Goal: Task Accomplishment & Management: Complete application form

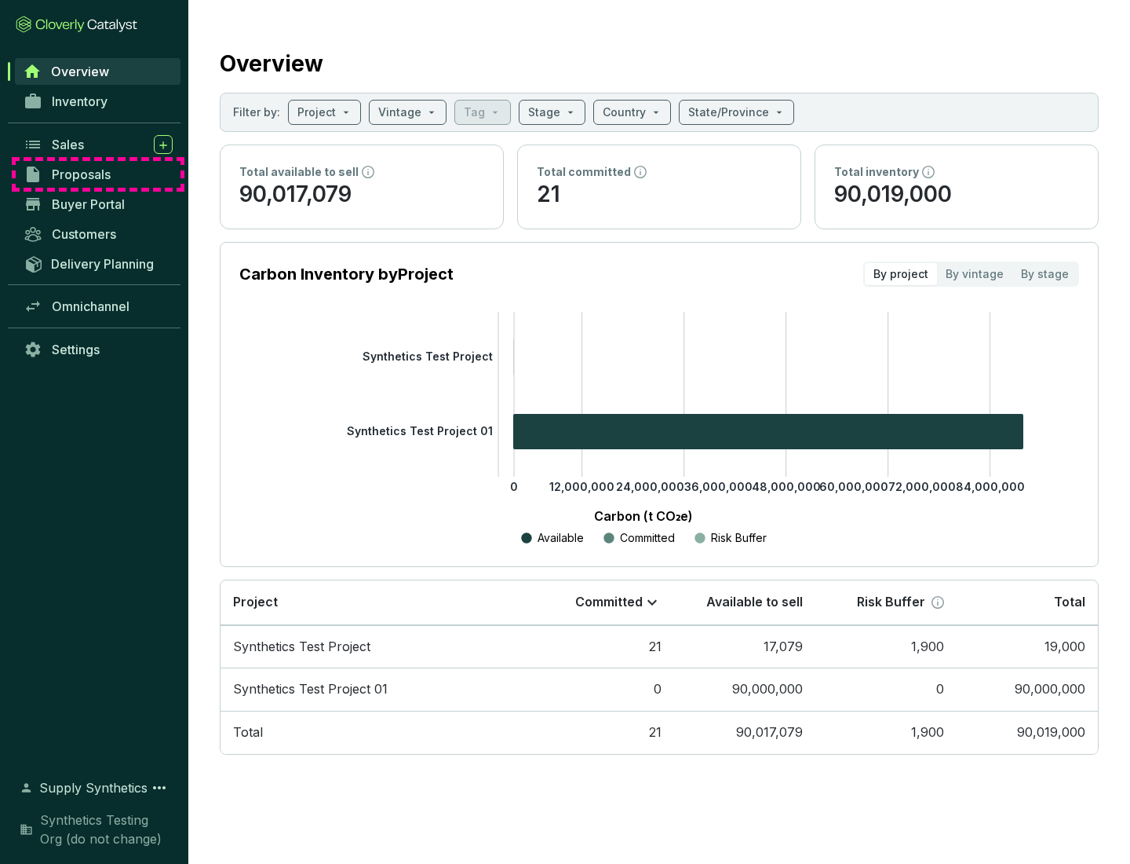
click at [98, 174] on span "Proposals" at bounding box center [81, 174] width 59 height 16
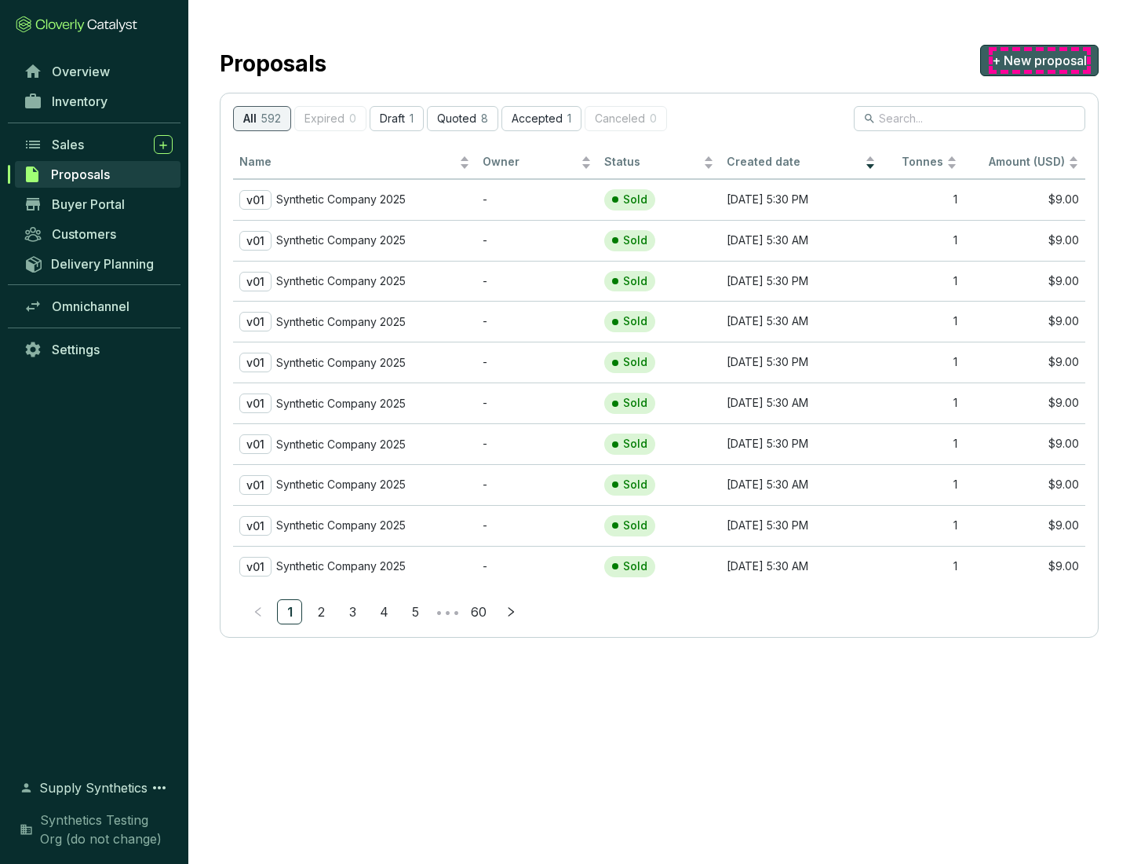
click at [1039, 60] on span "+ New proposal" at bounding box center [1039, 60] width 95 height 19
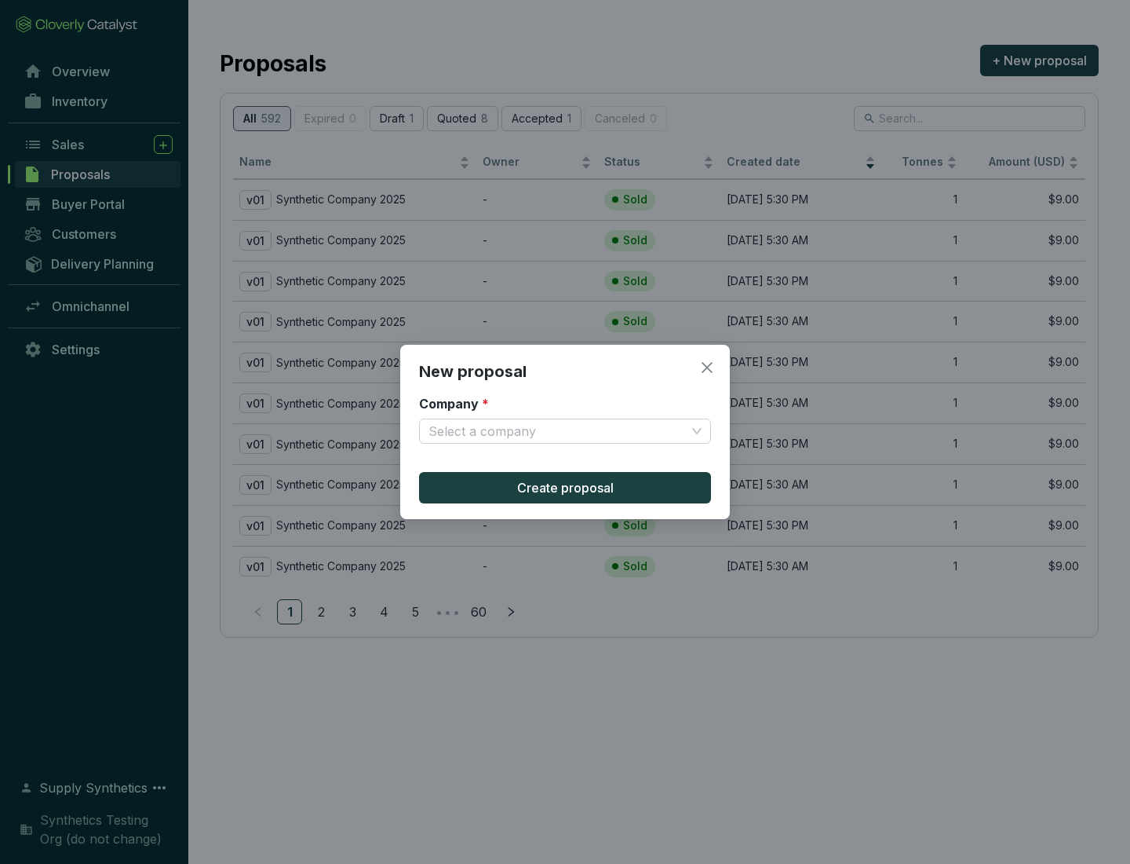
click at [557, 431] on input "Company *" at bounding box center [557, 431] width 257 height 24
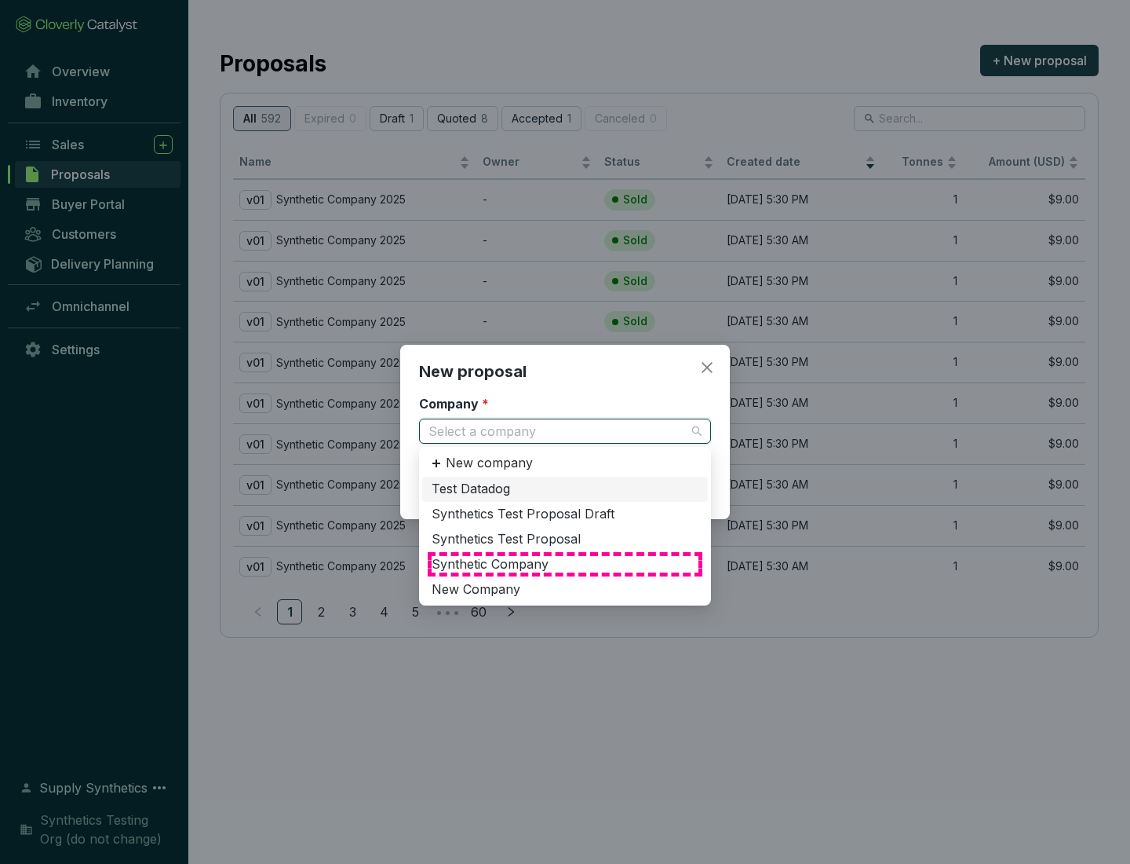
click at [565, 564] on div "Synthetic Company" at bounding box center [565, 564] width 267 height 17
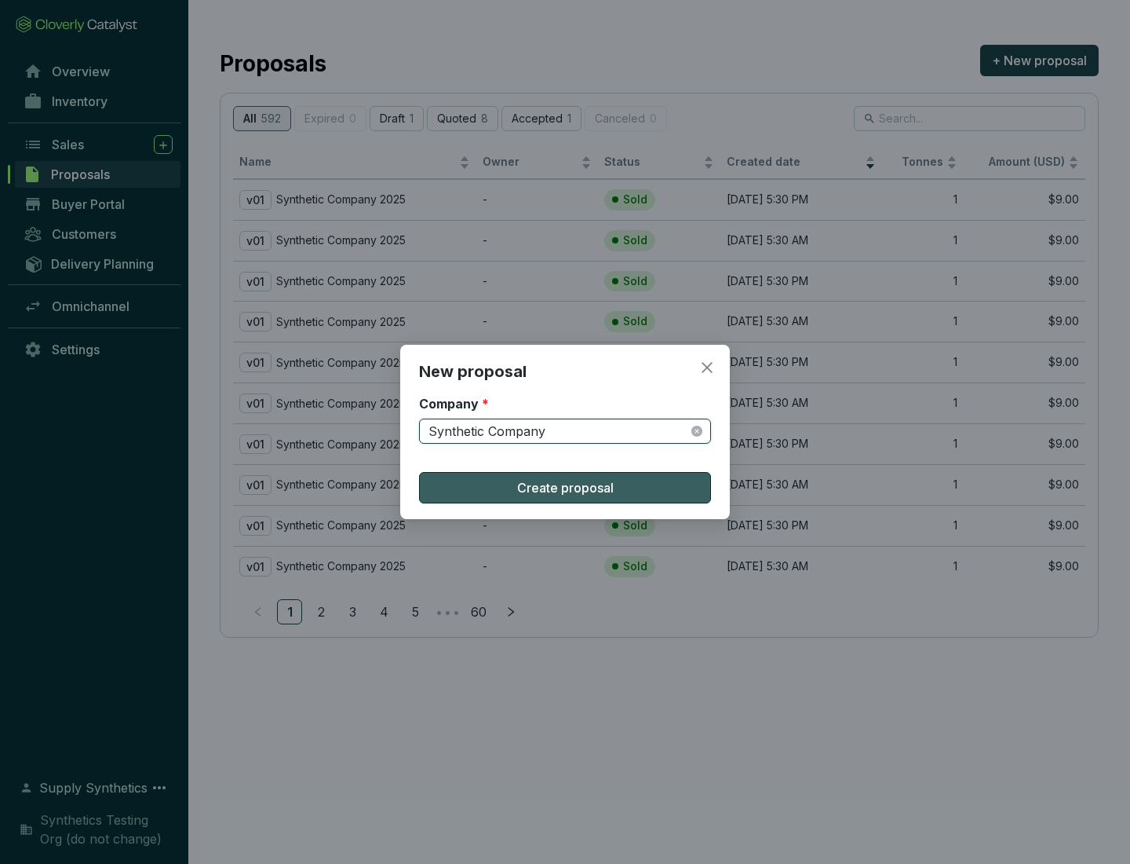
click at [565, 487] on span "Create proposal" at bounding box center [565, 487] width 97 height 19
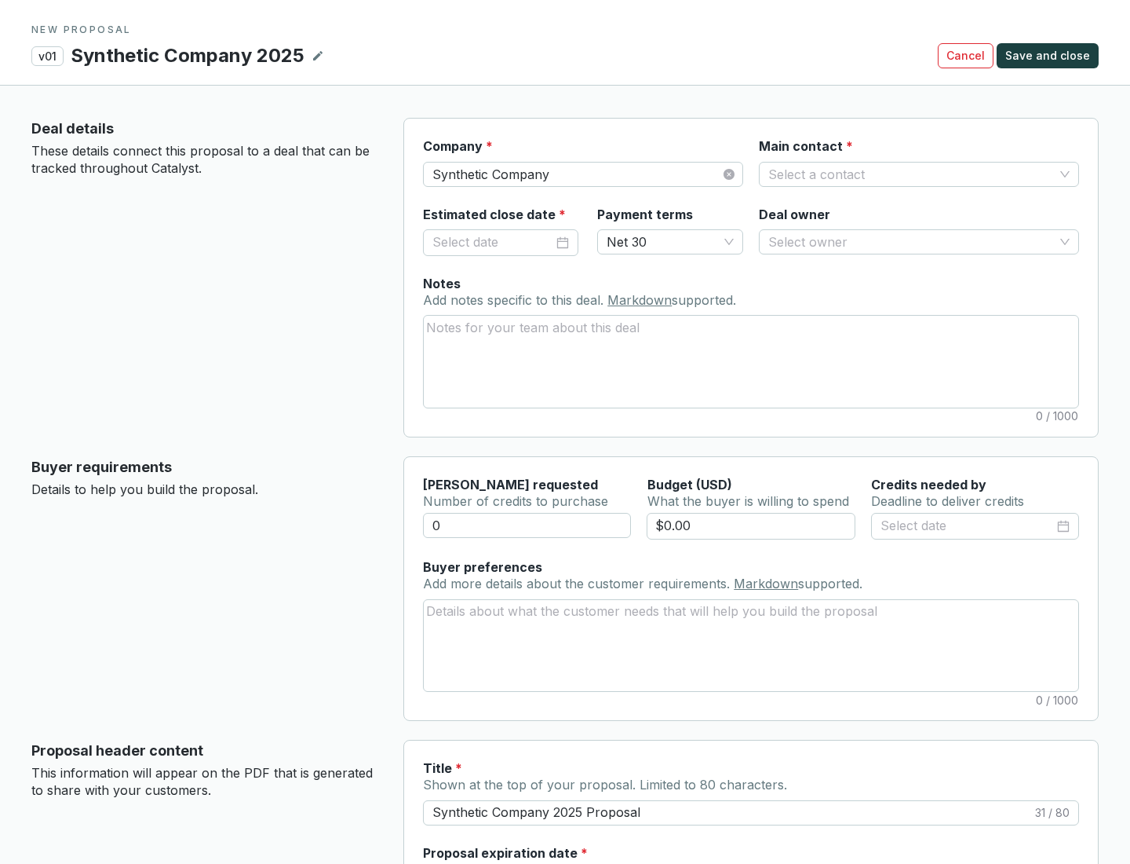
click at [911, 173] on input "Main contact *" at bounding box center [912, 174] width 286 height 24
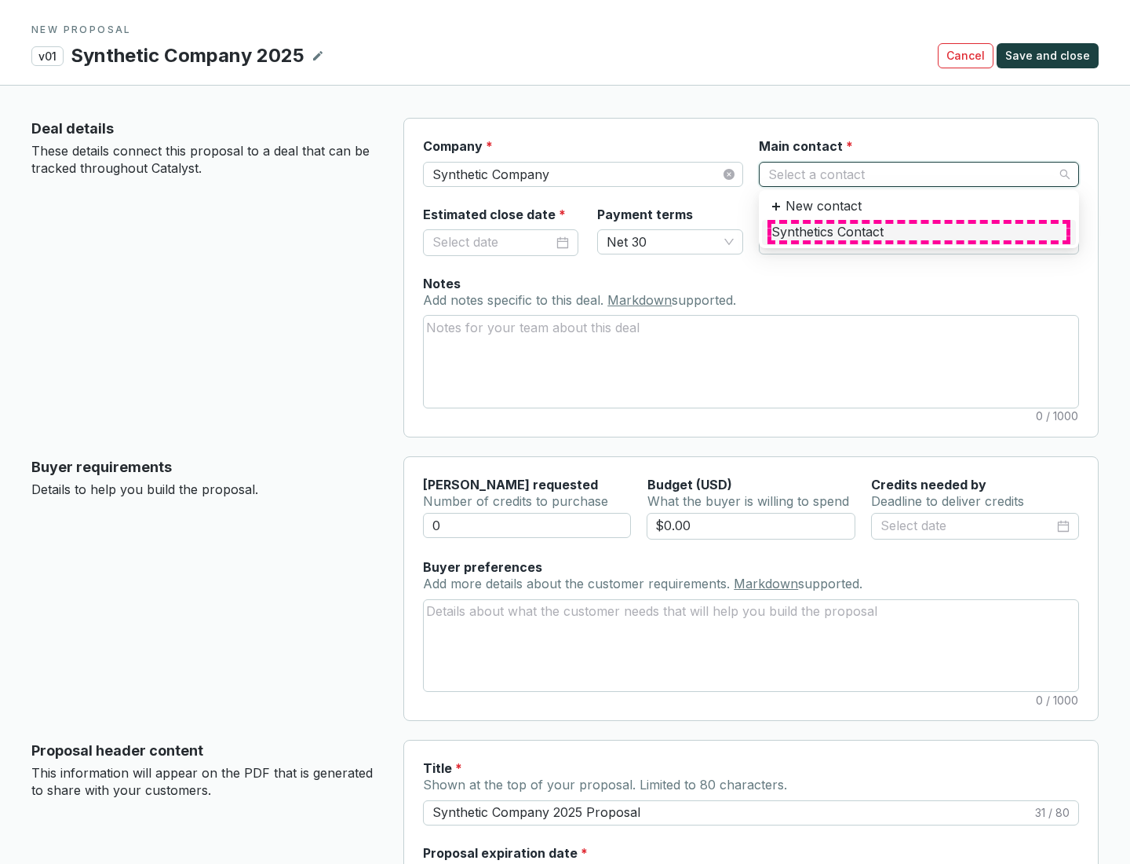
click at [918, 232] on div "Synthetics Contact" at bounding box center [919, 232] width 295 height 17
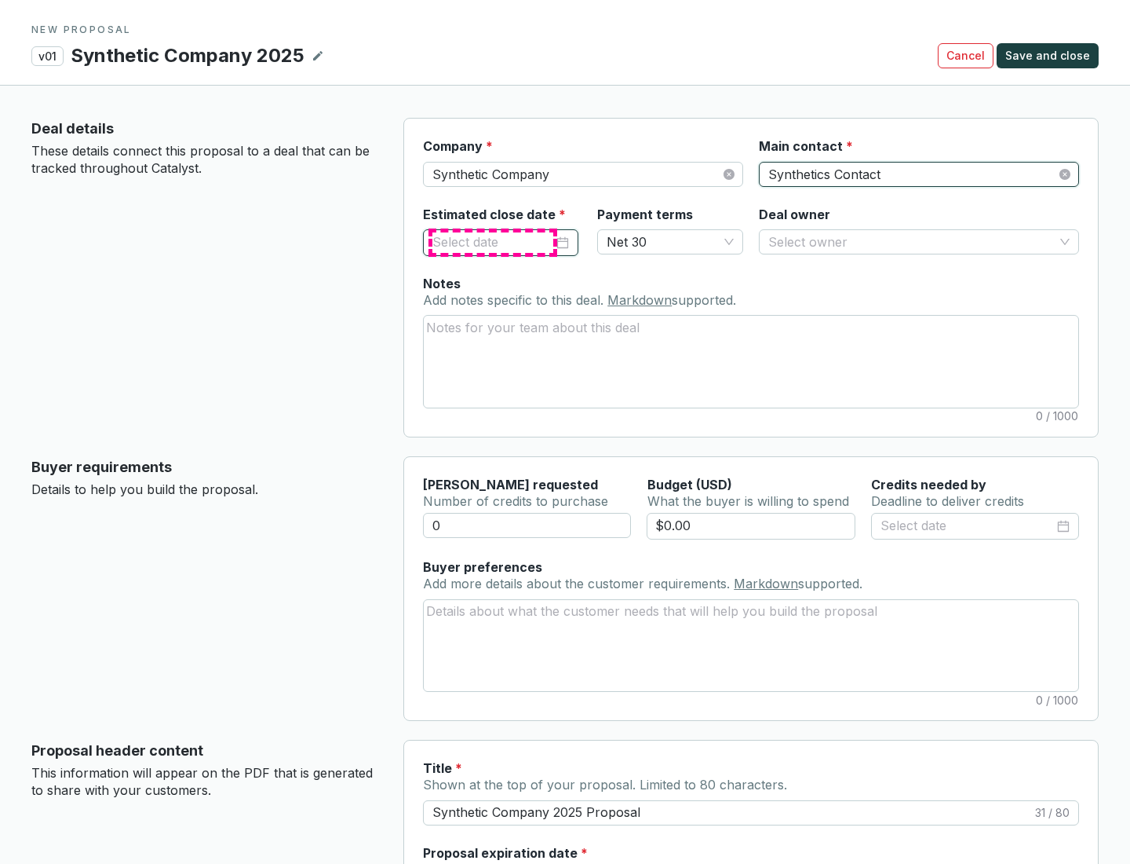
click at [493, 242] on input "Estimated close date *" at bounding box center [493, 242] width 121 height 20
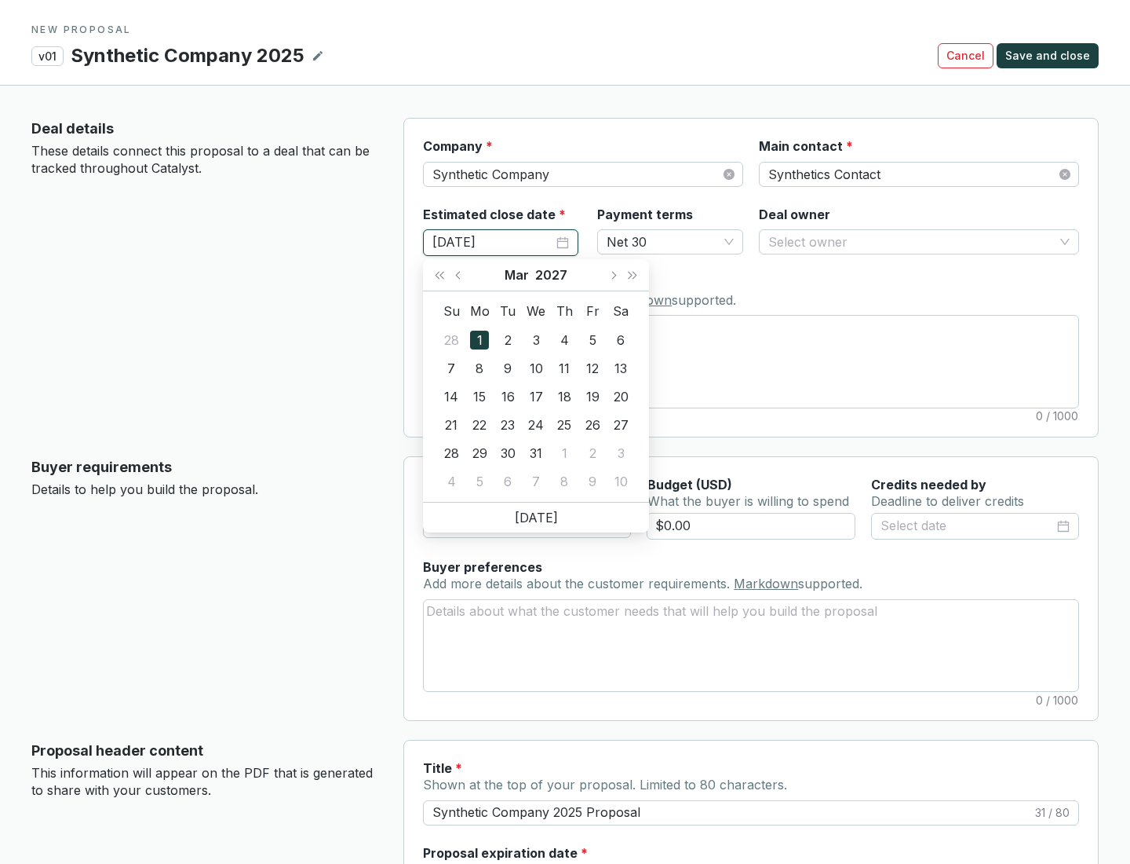
type input "[DATE]"
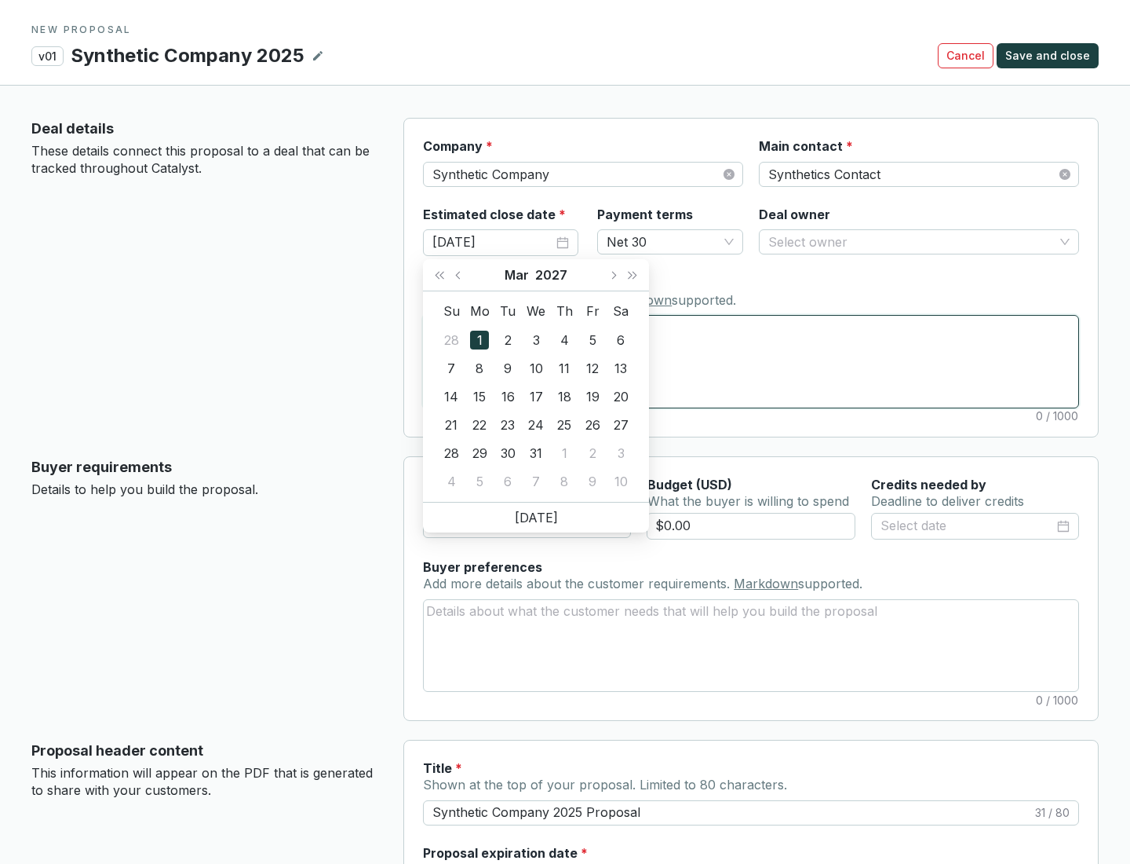
click at [751, 361] on textarea "Notes Add notes specific to this deal. Markdown supported." at bounding box center [751, 361] width 655 height 91
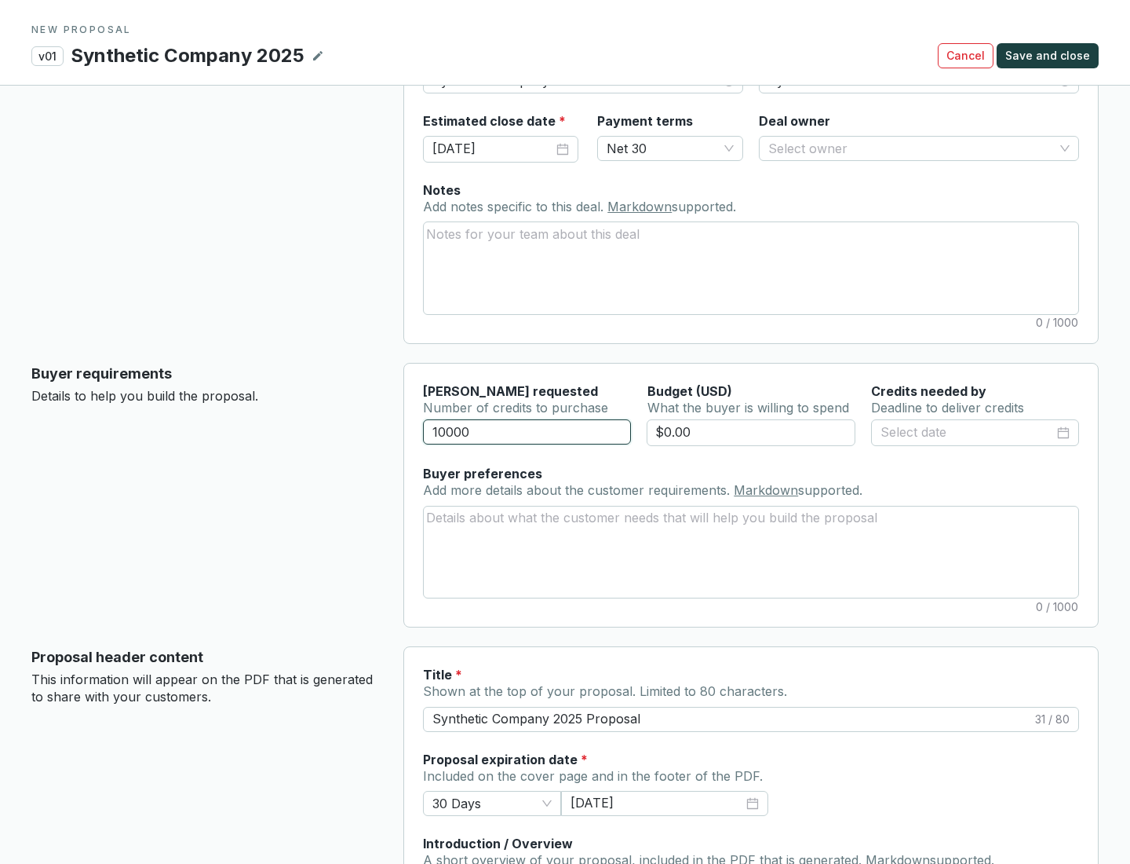
scroll to position [94, 0]
type input "10000"
type input "$0.00"
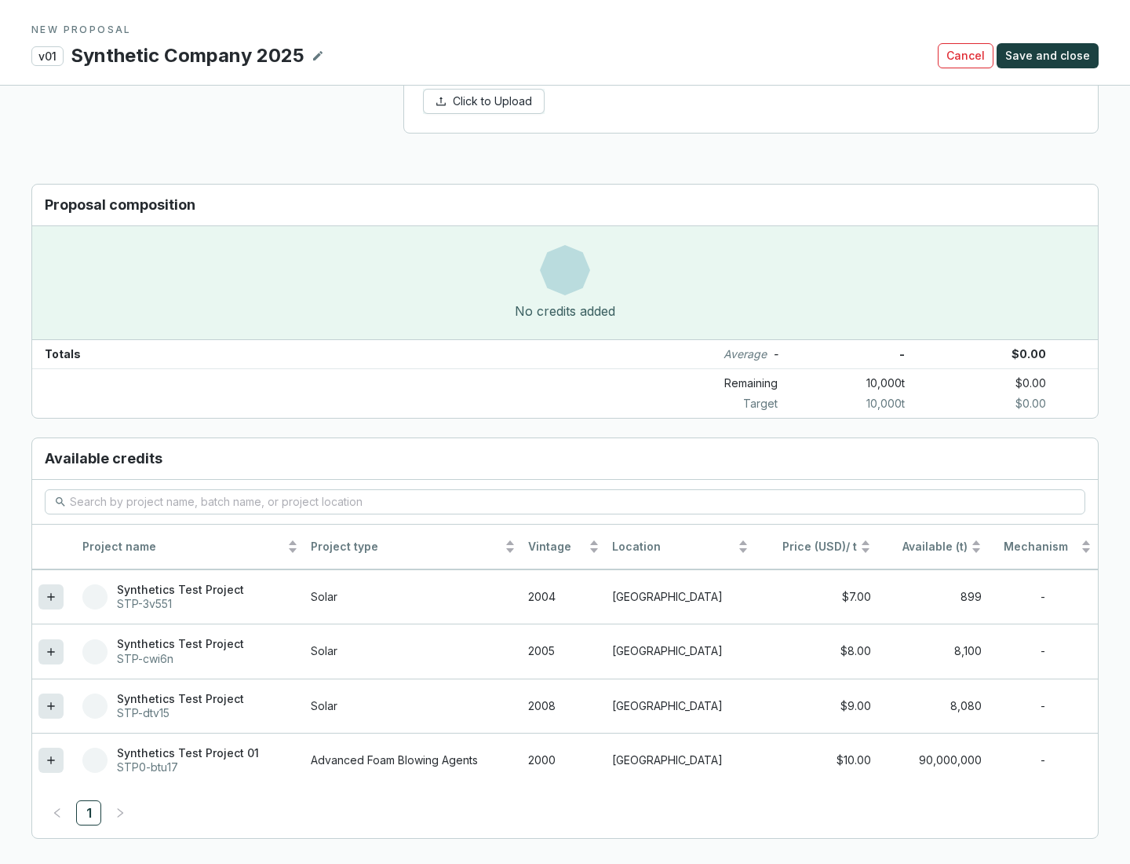
click at [51, 706] on icon at bounding box center [50, 705] width 7 height 7
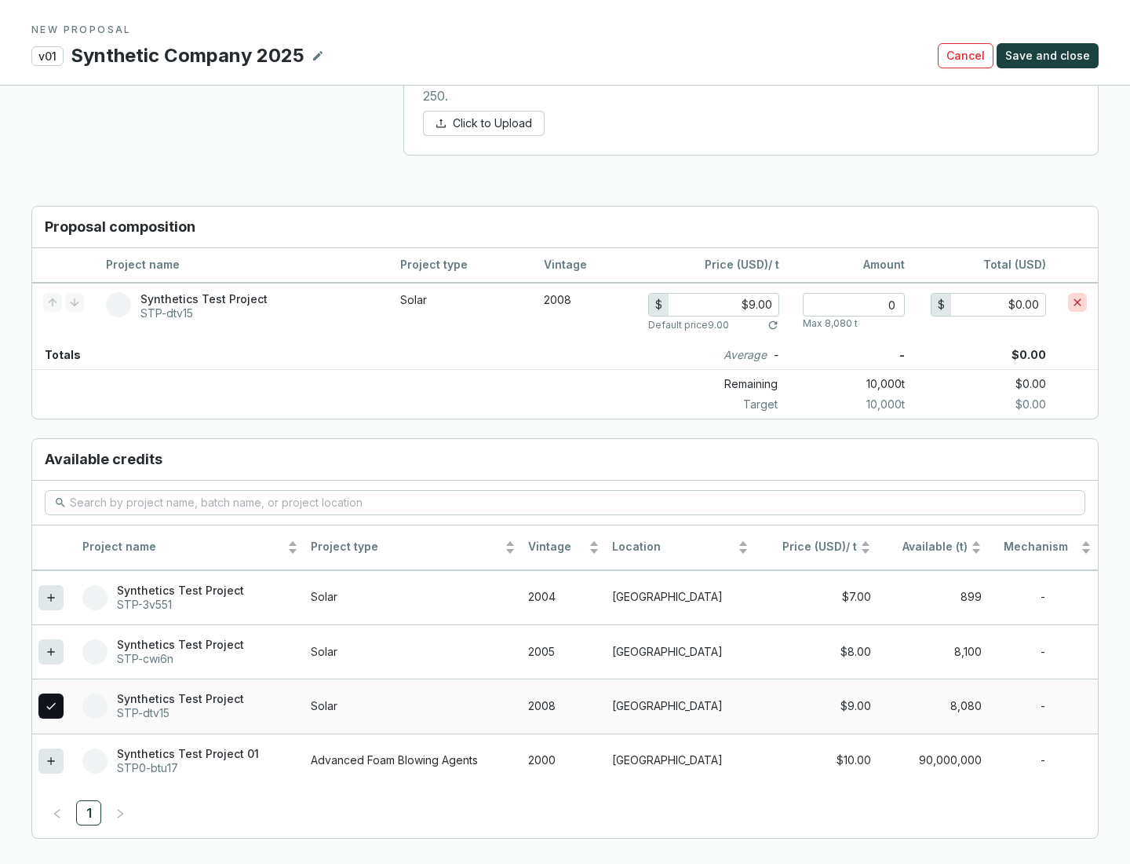
scroll to position [903, 0]
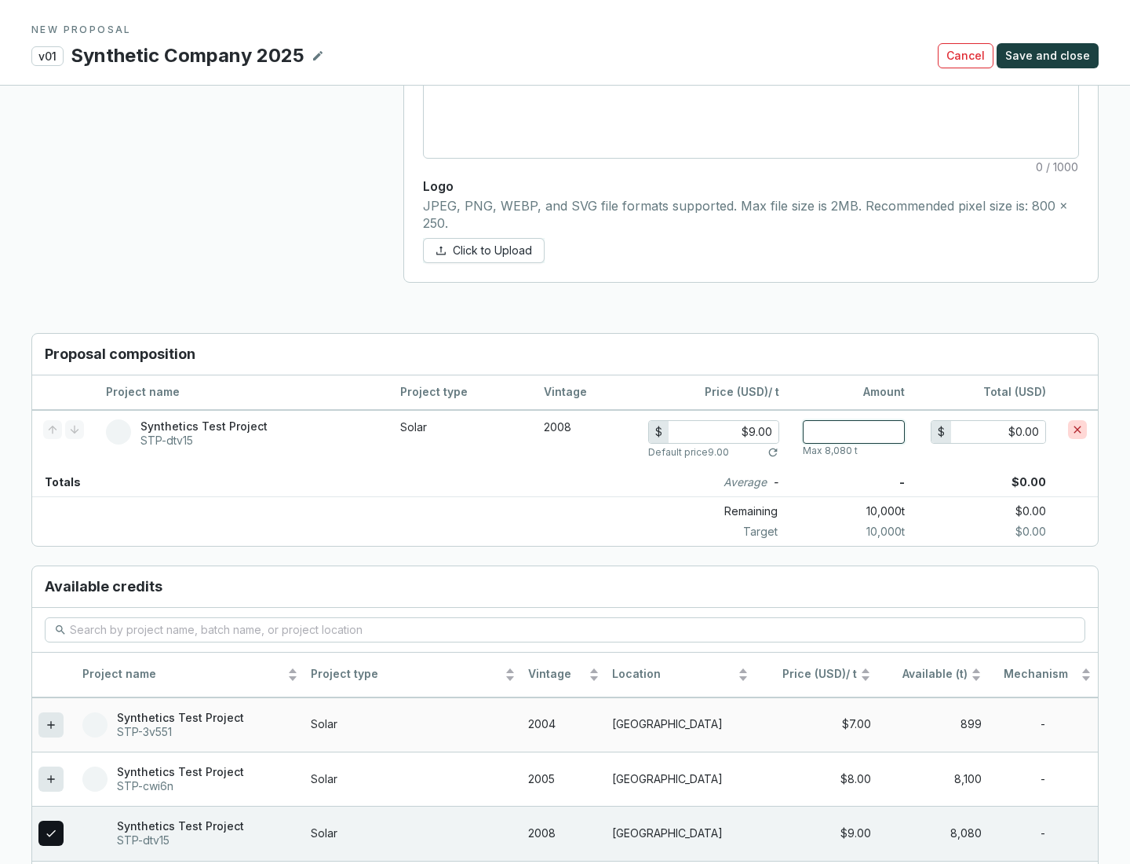
type input "1"
type input "$9.00"
type input "1"
click at [1050, 56] on span "Save and close" at bounding box center [1048, 56] width 85 height 16
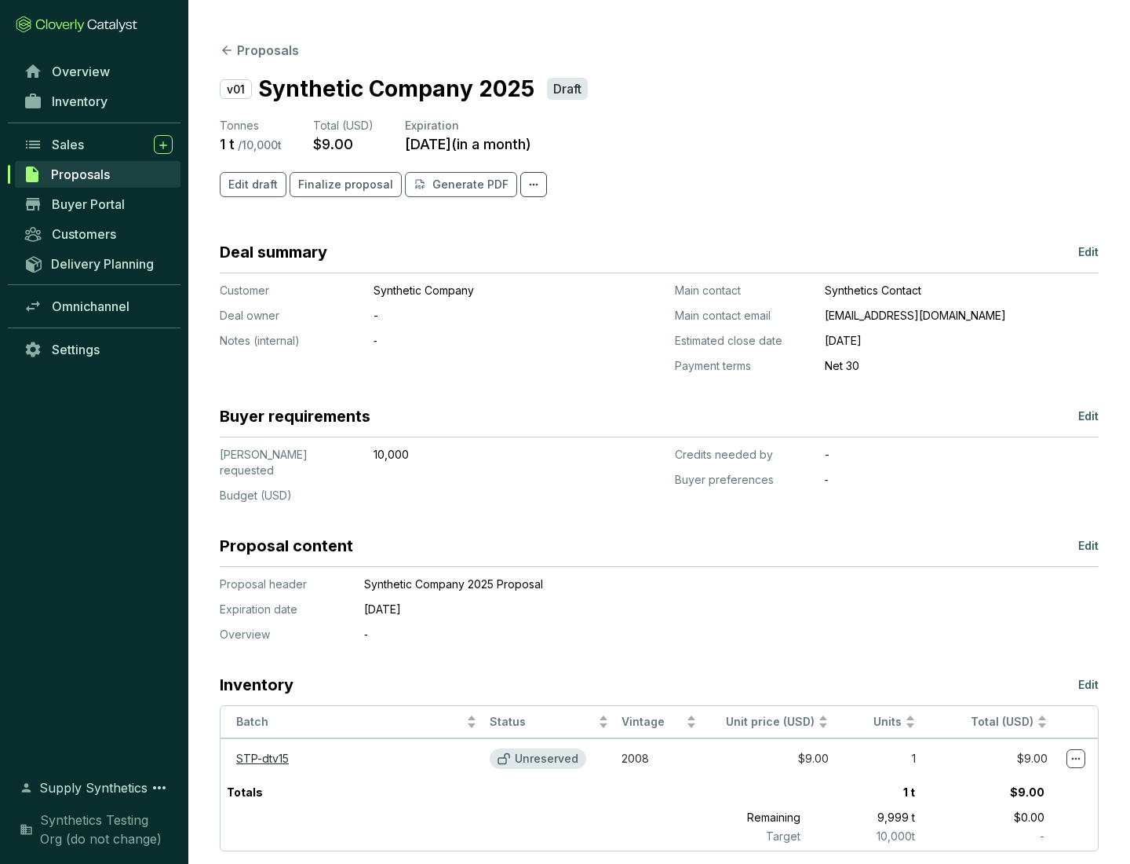
click at [341, 184] on span "Finalize proposal" at bounding box center [345, 185] width 95 height 16
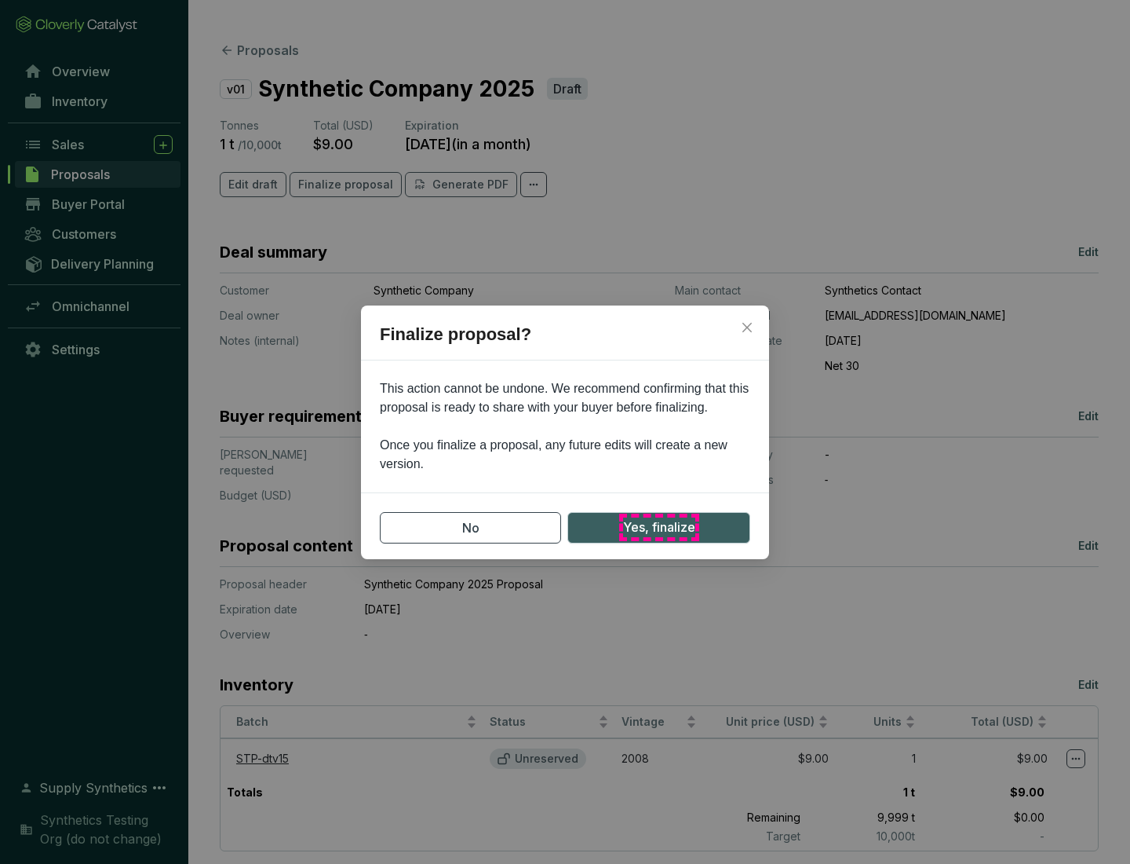
click at [659, 527] on span "Yes, finalize" at bounding box center [659, 527] width 72 height 20
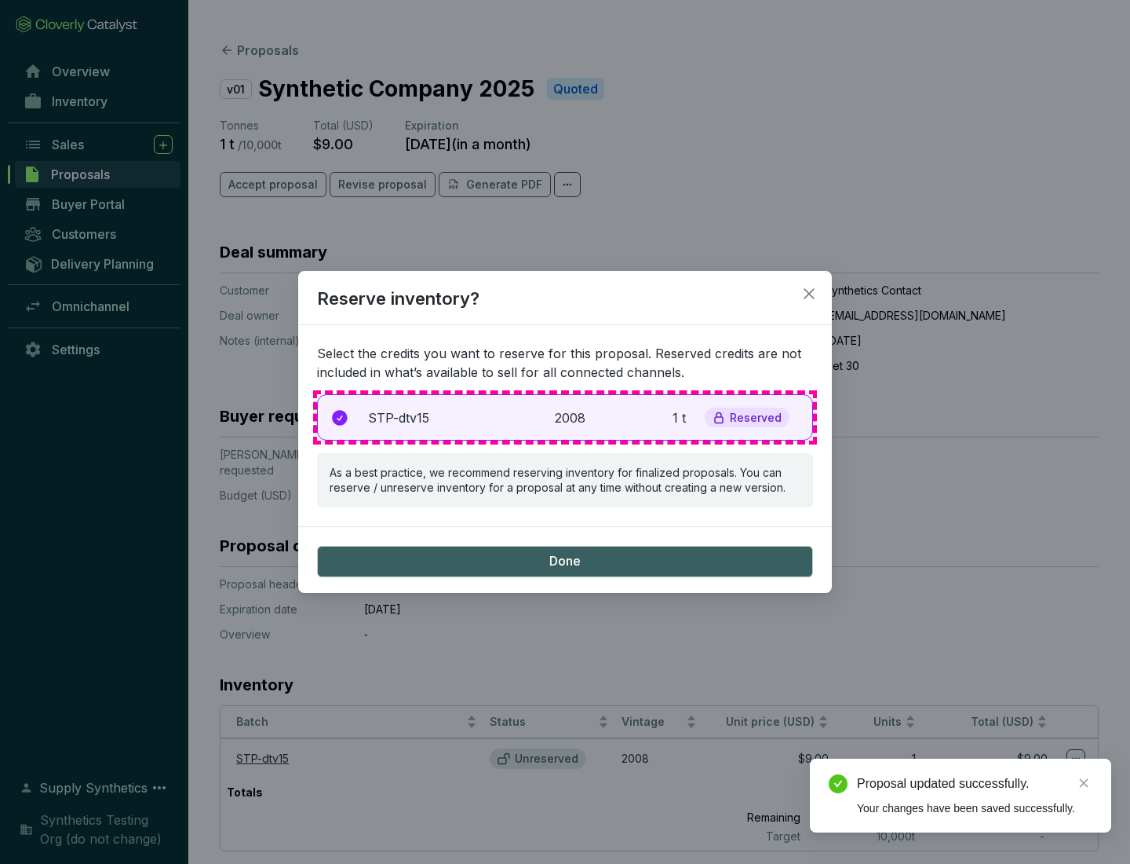
click at [565, 417] on p "2008" at bounding box center [572, 417] width 35 height 19
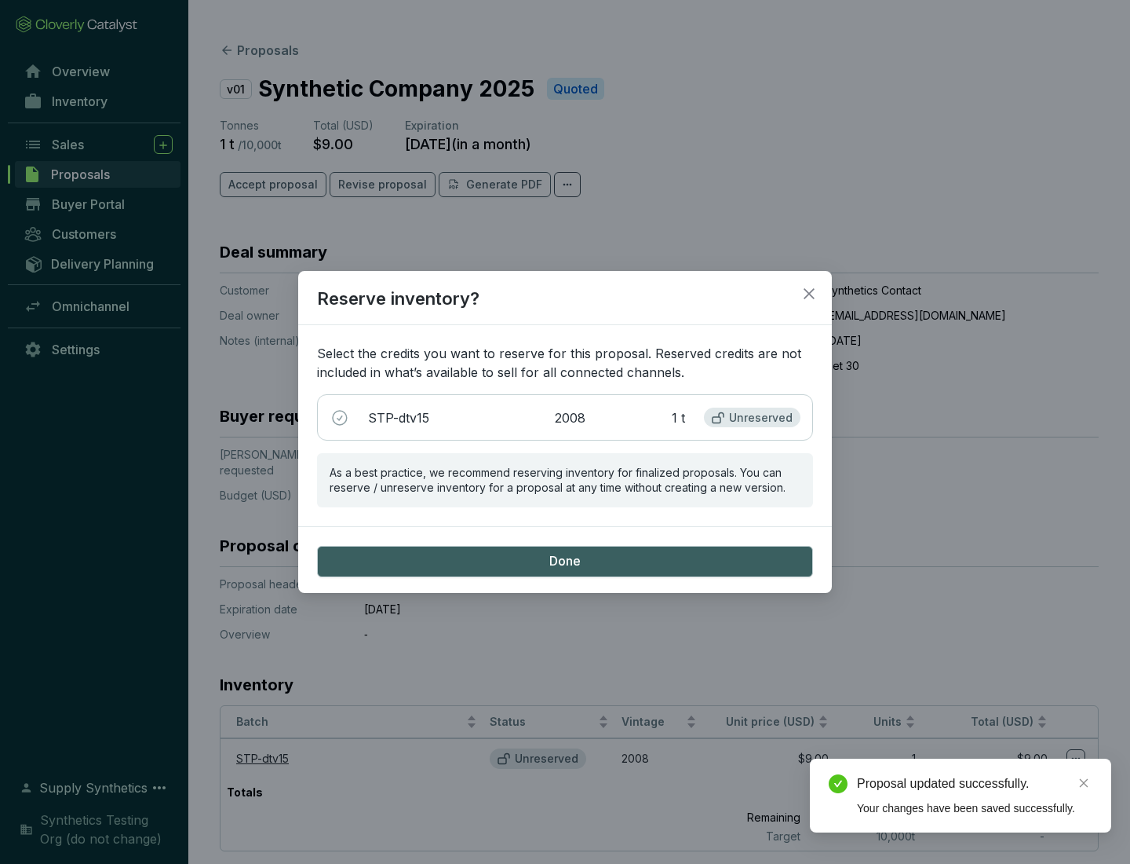
click at [565, 561] on span "Done" at bounding box center [565, 561] width 31 height 17
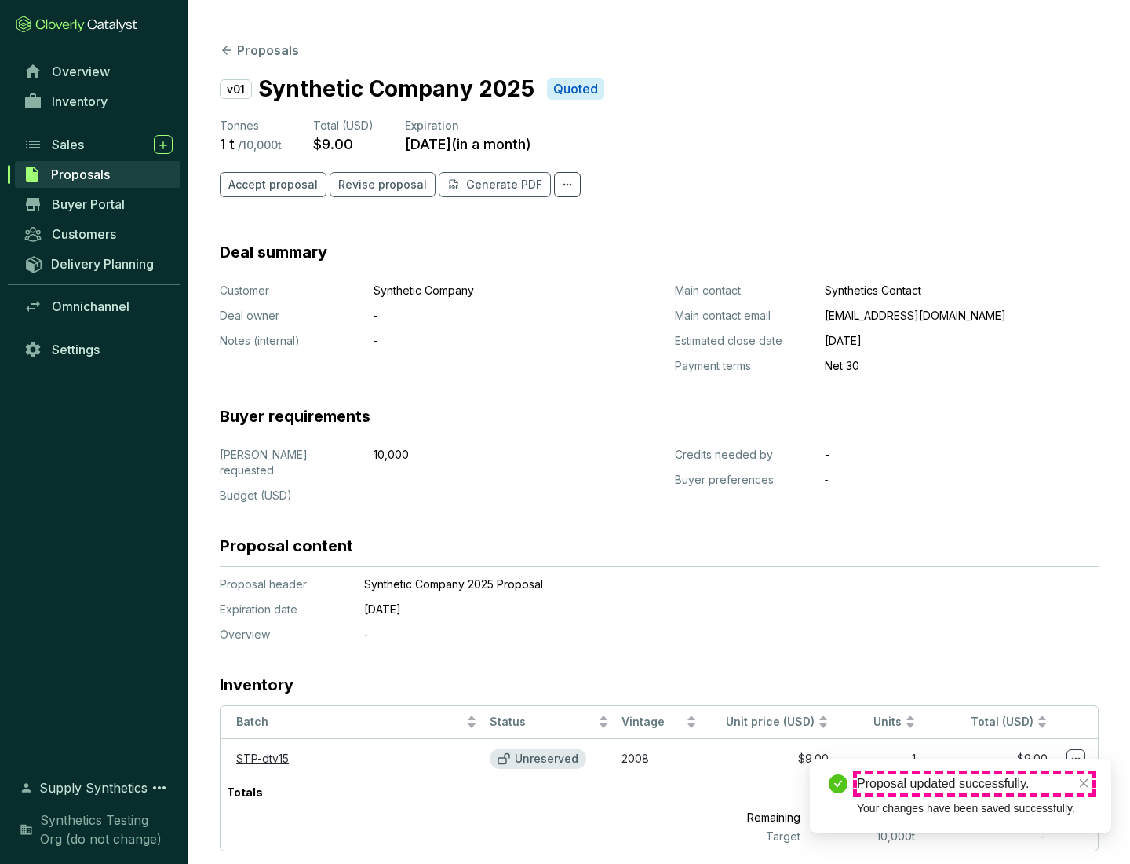
click at [975, 783] on div "Proposal updated successfully." at bounding box center [975, 783] width 236 height 19
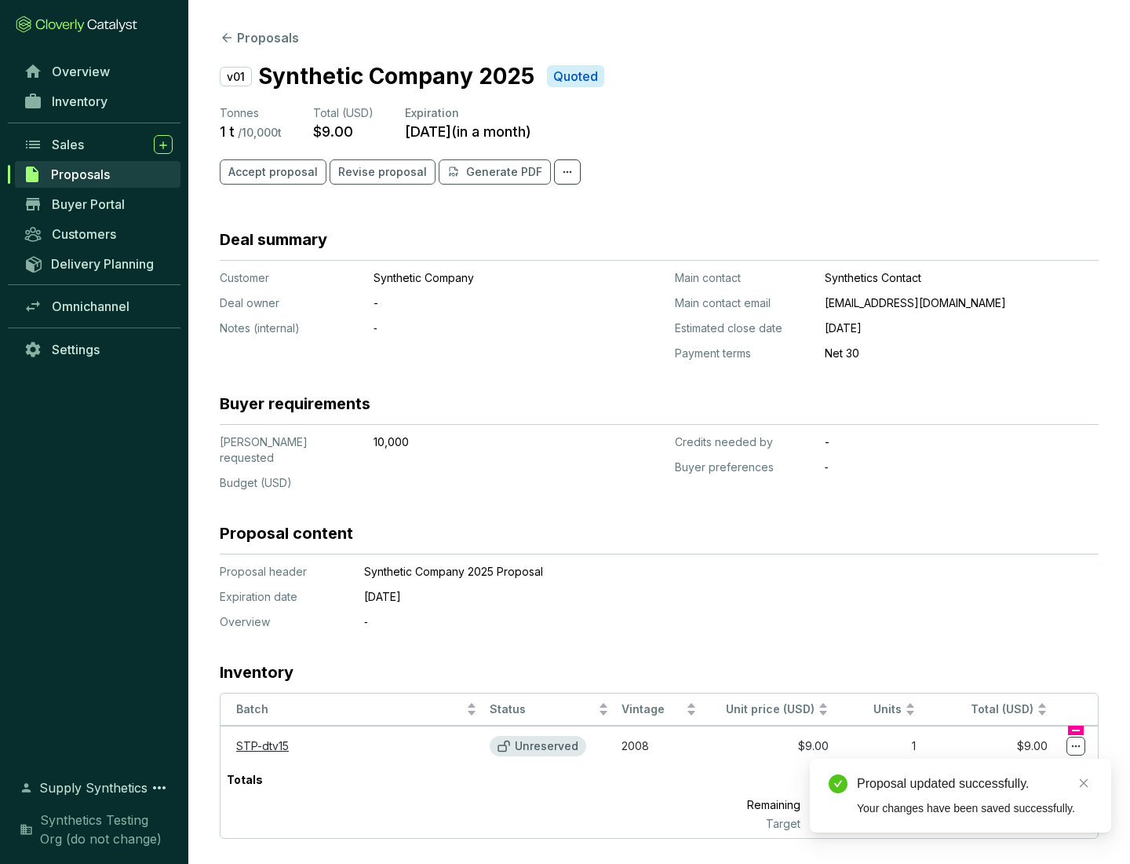
click at [1076, 745] on icon at bounding box center [1076, 746] width 9 height 2
click at [1028, 765] on div "Proposal updated successfully. Your changes have been saved successfully." at bounding box center [960, 795] width 301 height 74
click at [975, 783] on div "Proposal updated successfully." at bounding box center [975, 783] width 236 height 19
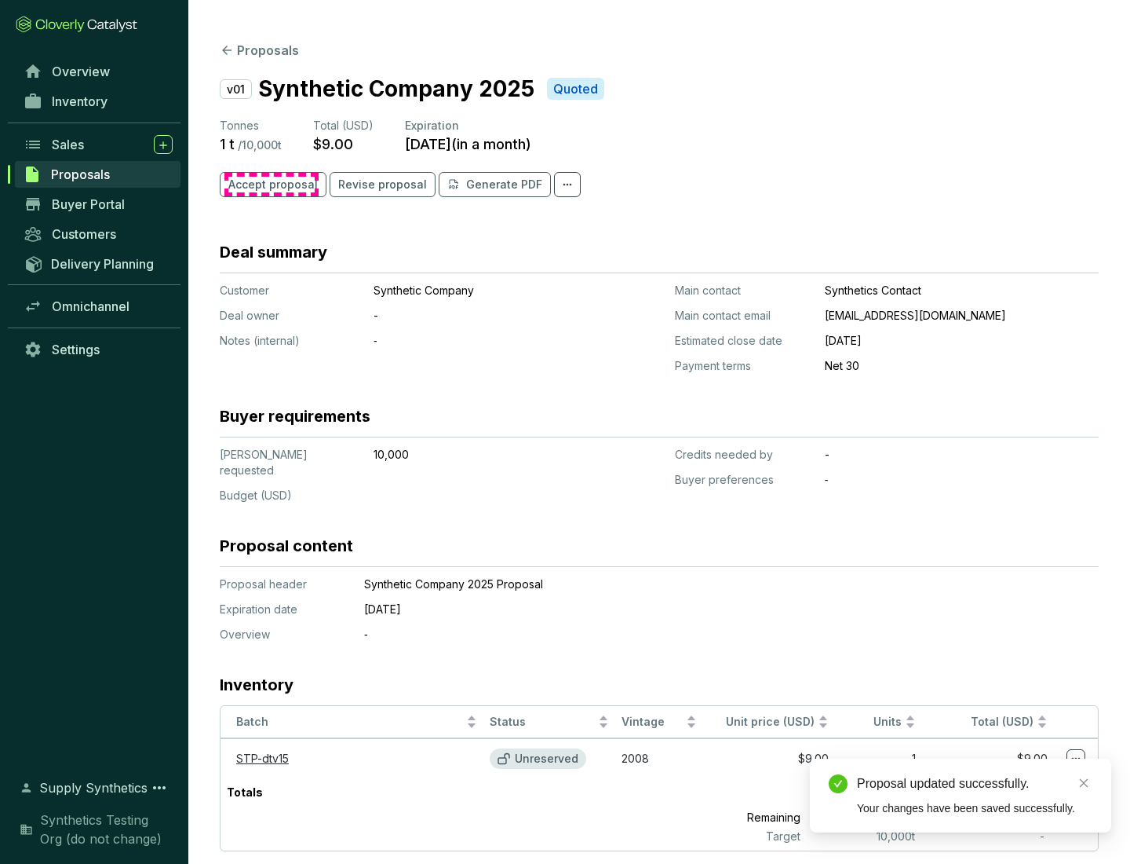
click at [271, 184] on span "Accept proposal" at bounding box center [272, 185] width 89 height 16
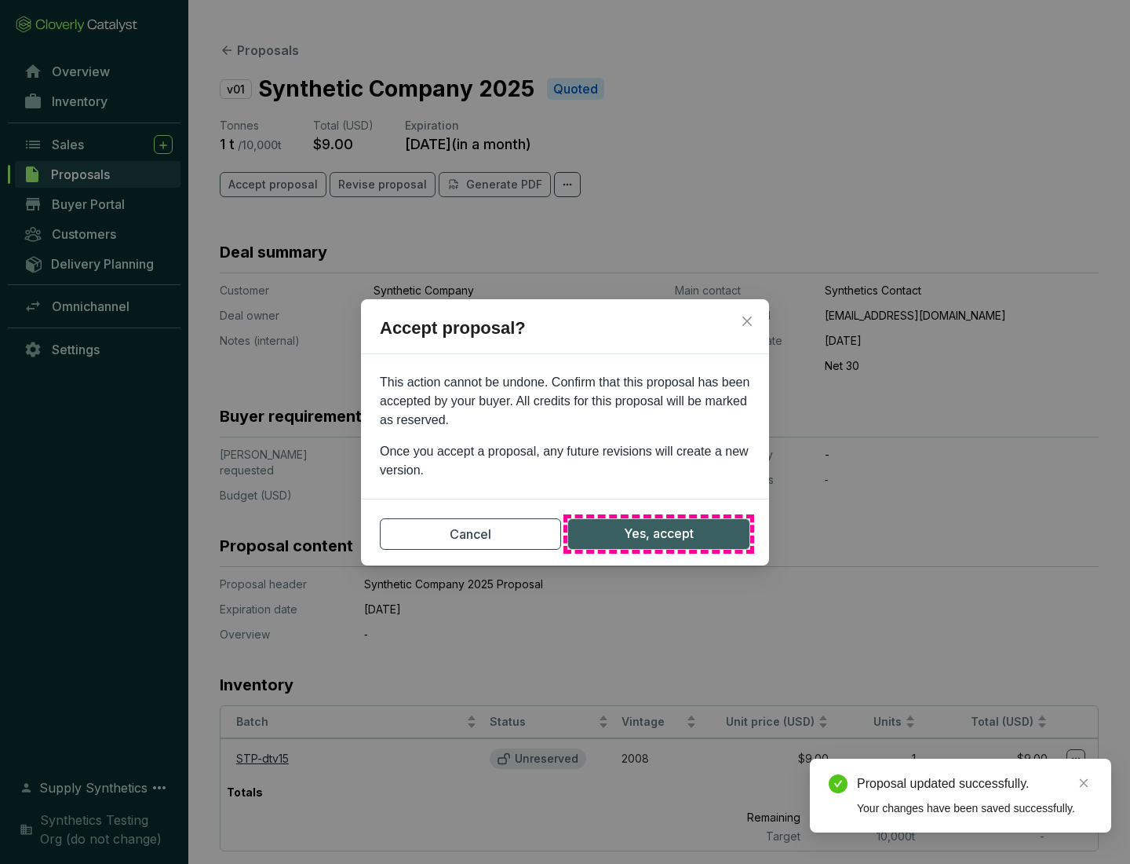
click at [659, 533] on span "Yes, accept" at bounding box center [659, 534] width 70 height 20
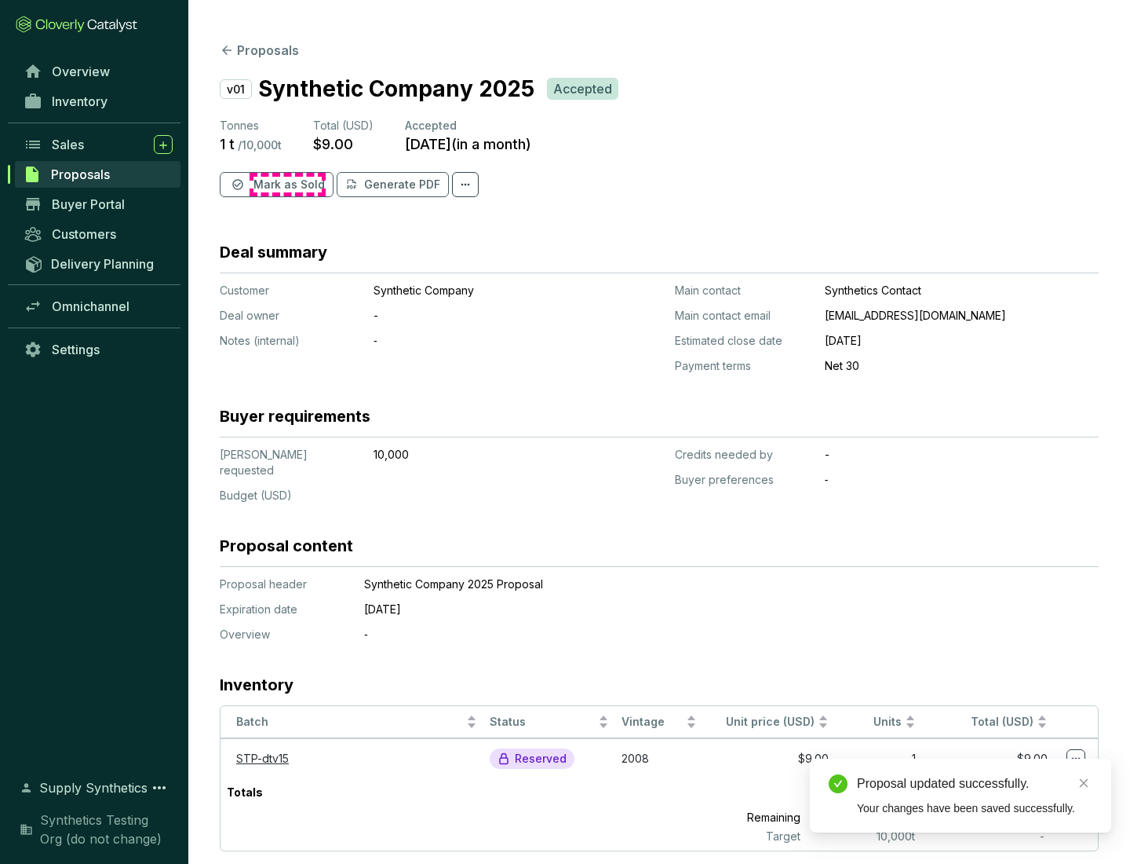
click at [287, 184] on span "Mark as Sold" at bounding box center [289, 185] width 71 height 16
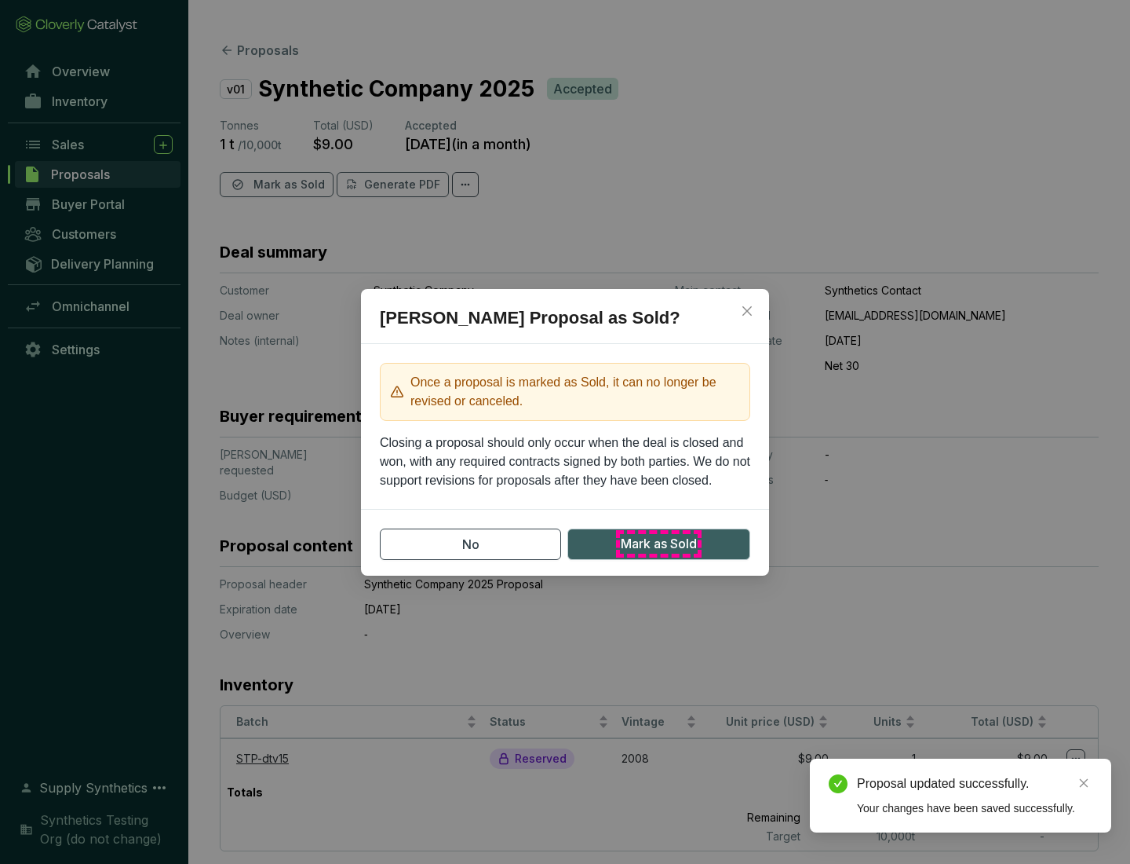
click at [659, 543] on span "Mark as Sold" at bounding box center [659, 544] width 76 height 20
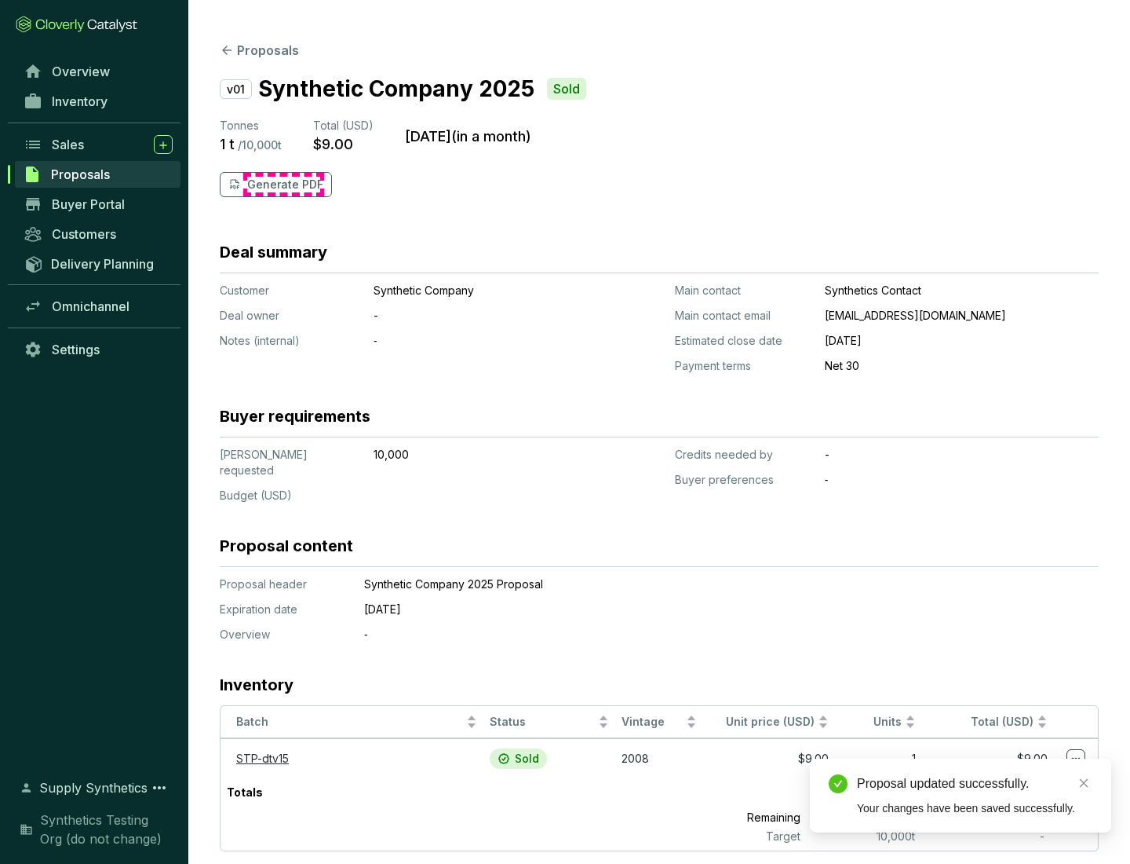
click at [283, 184] on p "Generate PDF" at bounding box center [285, 185] width 76 height 16
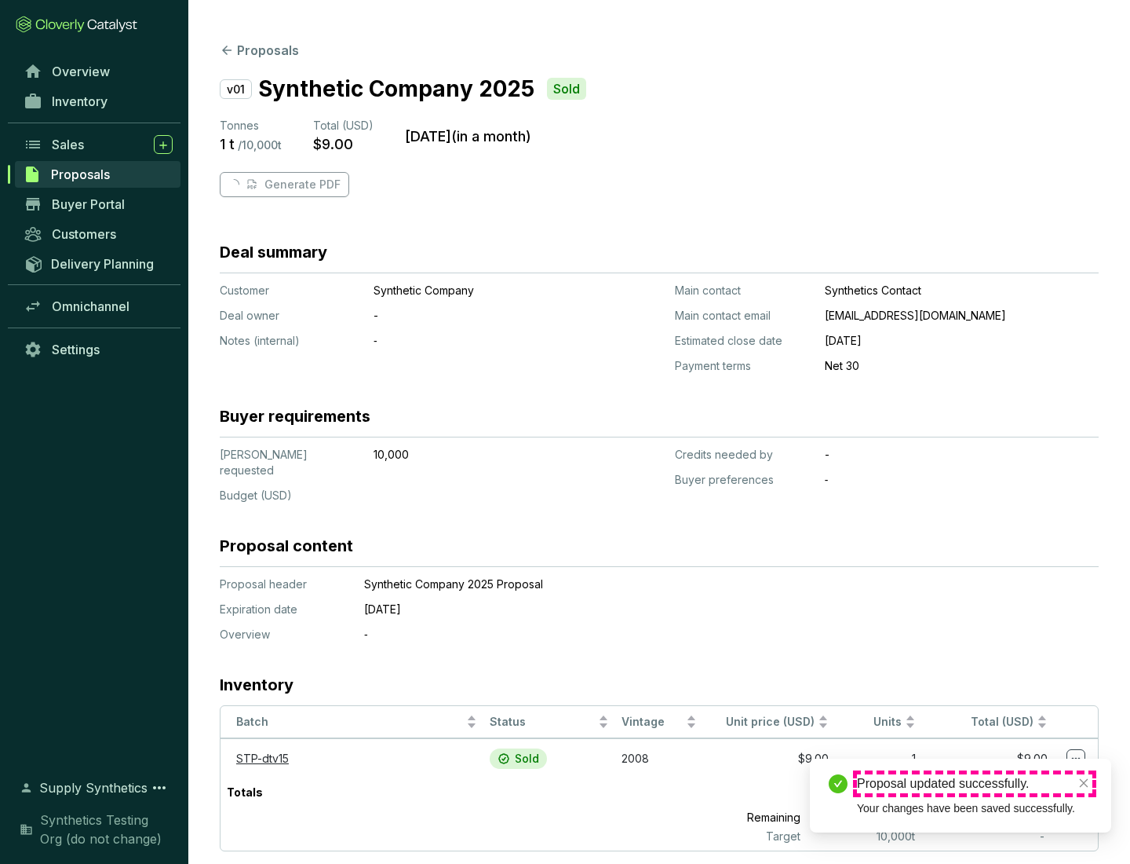
click at [975, 783] on div "Proposal updated successfully." at bounding box center [975, 783] width 236 height 19
